Goal: Task Accomplishment & Management: Use online tool/utility

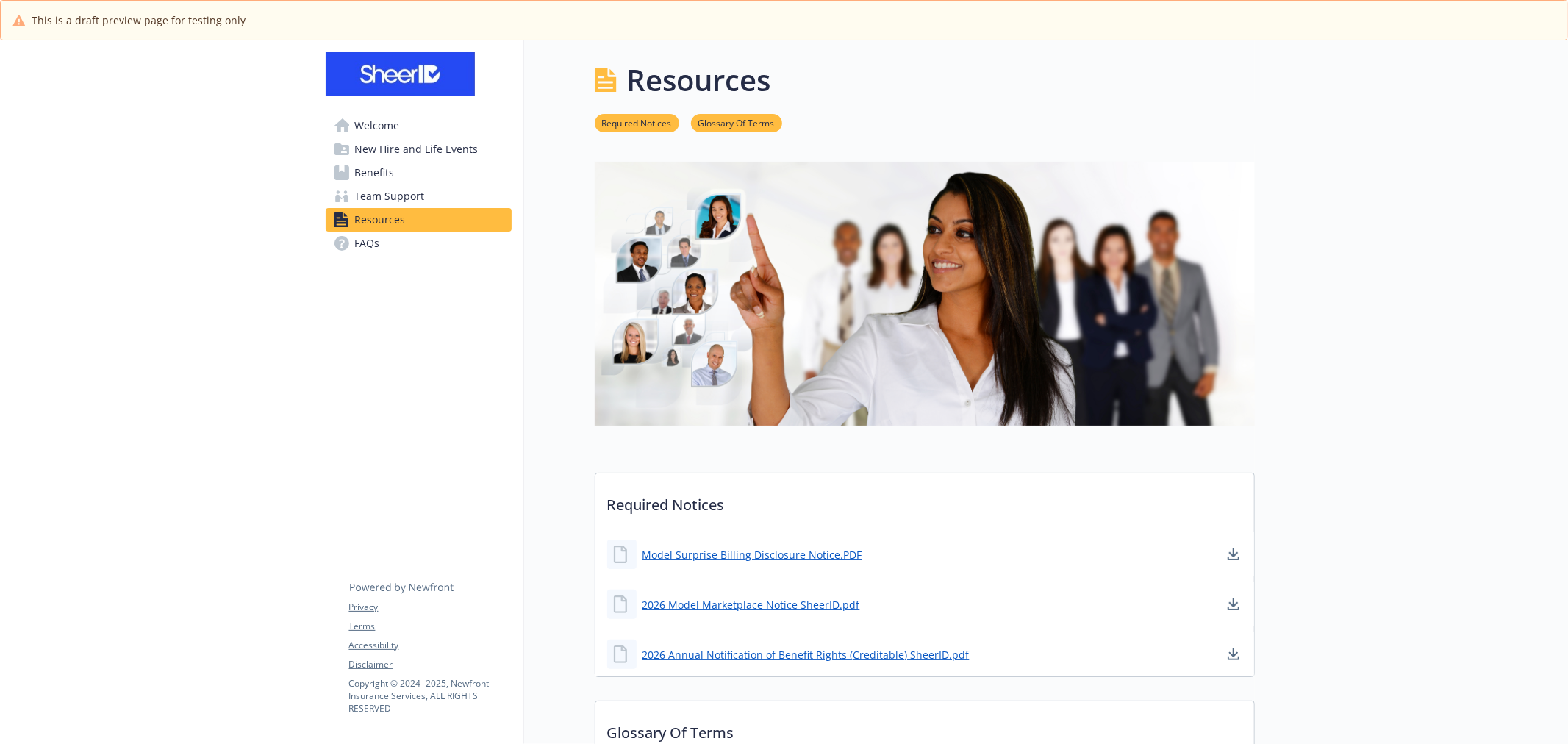
scroll to position [218, 0]
